Goal: Task Accomplishment & Management: Manage account settings

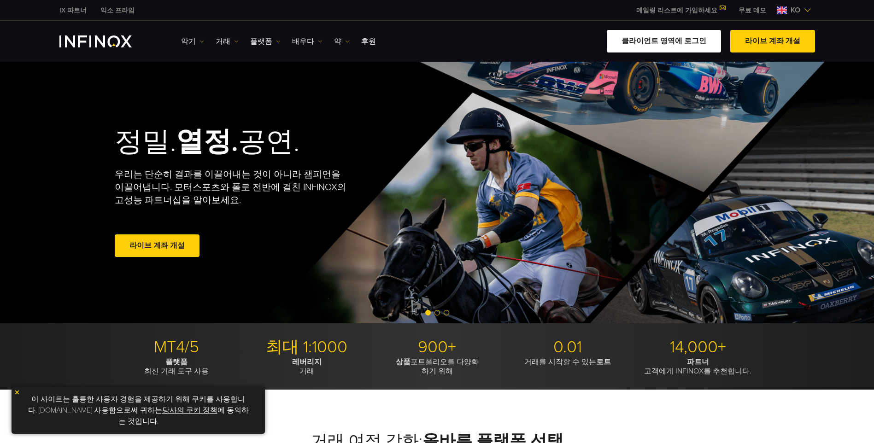
click at [675, 46] on link "클라이언트 영역에 로그인" at bounding box center [664, 41] width 114 height 23
click at [666, 42] on link "클라이언트 영역에 로그인" at bounding box center [664, 41] width 114 height 23
